Goal: Task Accomplishment & Management: Use online tool/utility

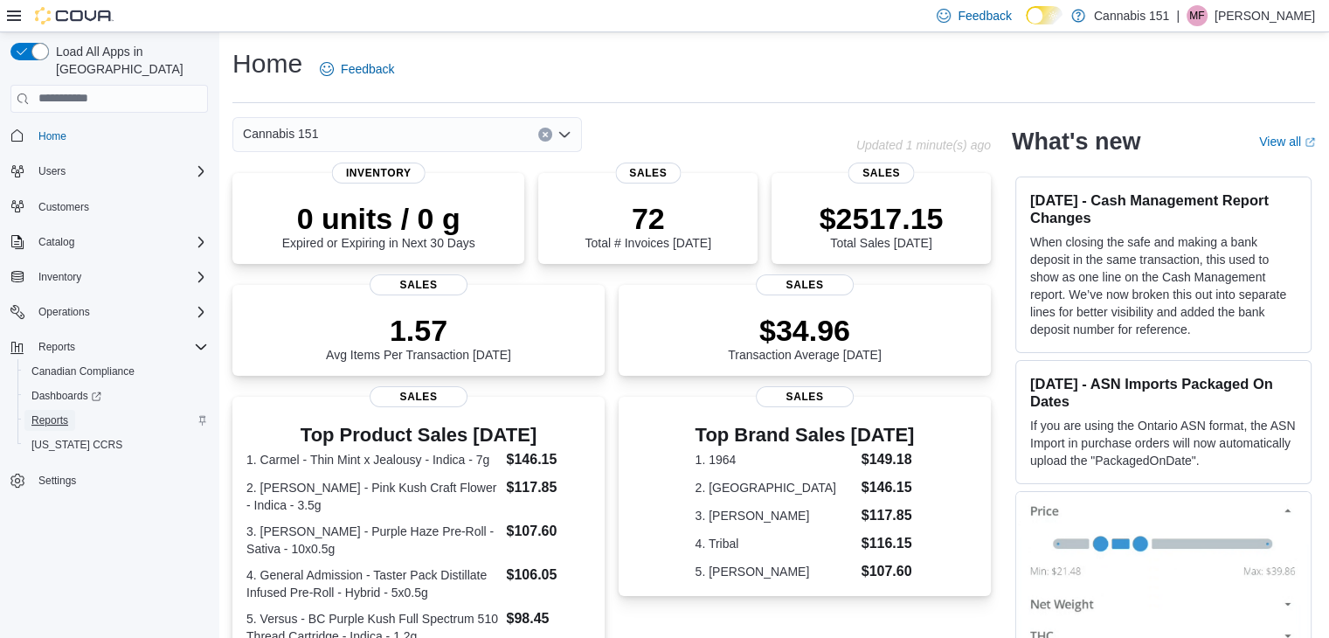
click at [50, 413] on span "Reports" at bounding box center [49, 420] width 37 height 14
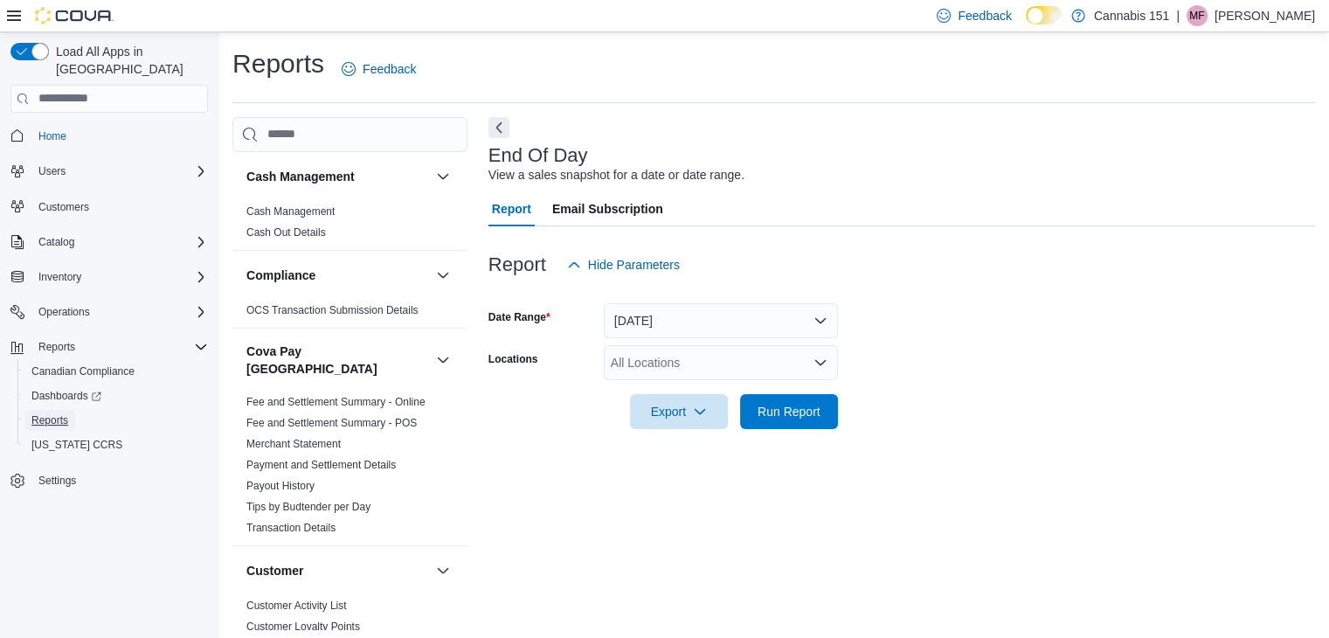
scroll to position [6, 0]
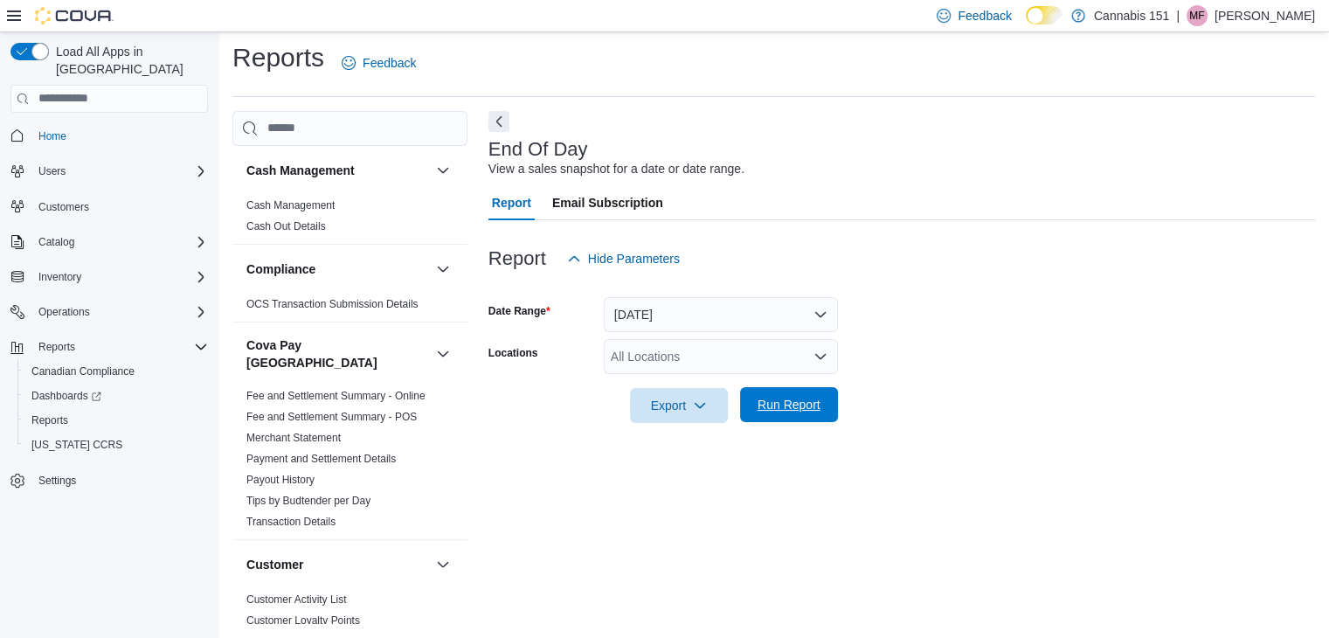
click at [812, 402] on span "Run Report" at bounding box center [788, 404] width 63 height 17
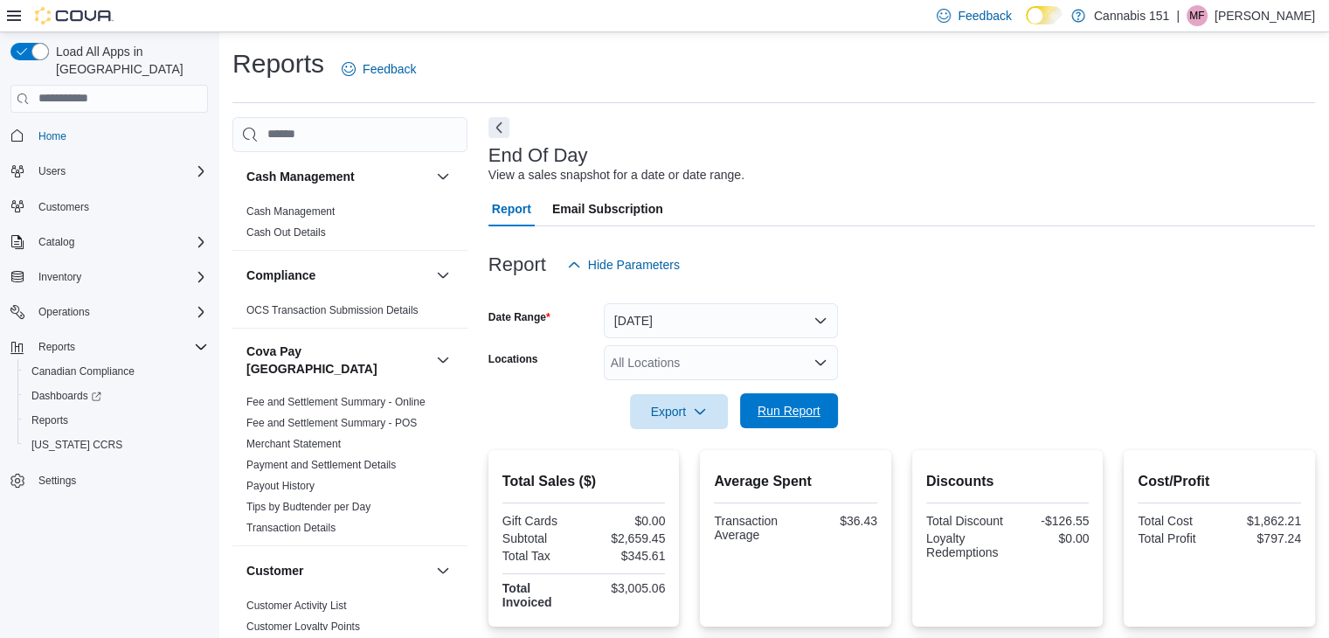
click at [796, 422] on span "Run Report" at bounding box center [788, 410] width 77 height 35
click at [822, 418] on span "Run Report" at bounding box center [788, 410] width 77 height 35
click at [772, 411] on span "Run Report" at bounding box center [788, 410] width 63 height 17
